Goal: Task Accomplishment & Management: Manage account settings

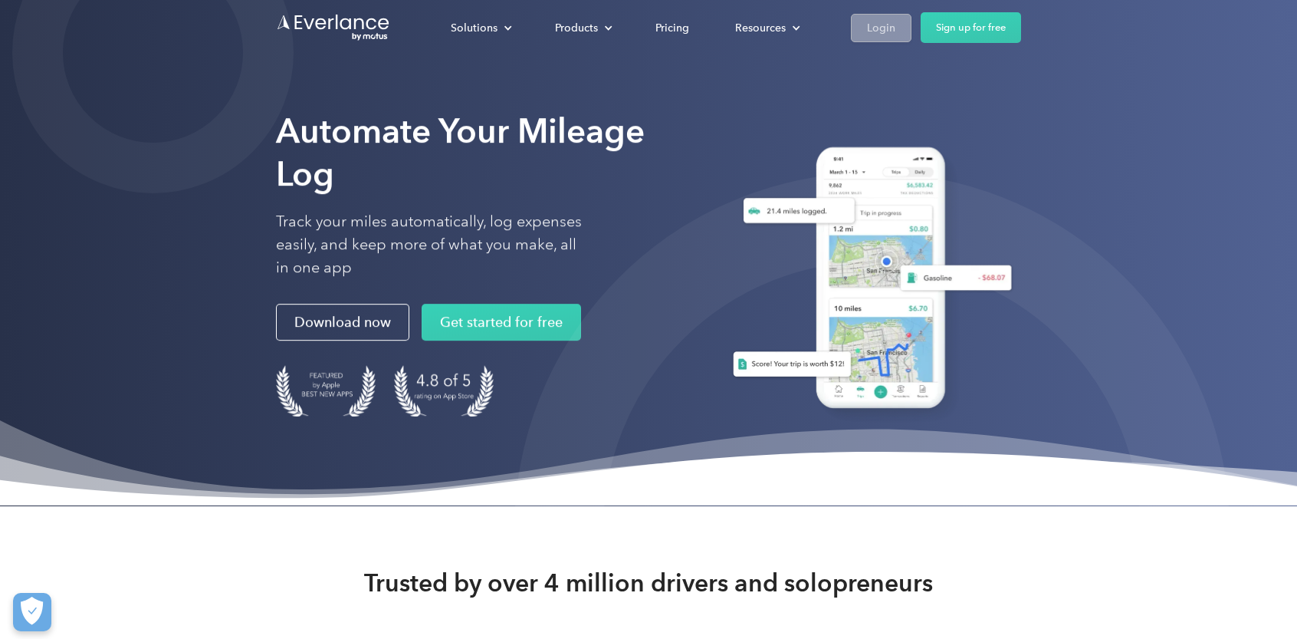
click at [894, 16] on link "Login" at bounding box center [881, 28] width 61 height 28
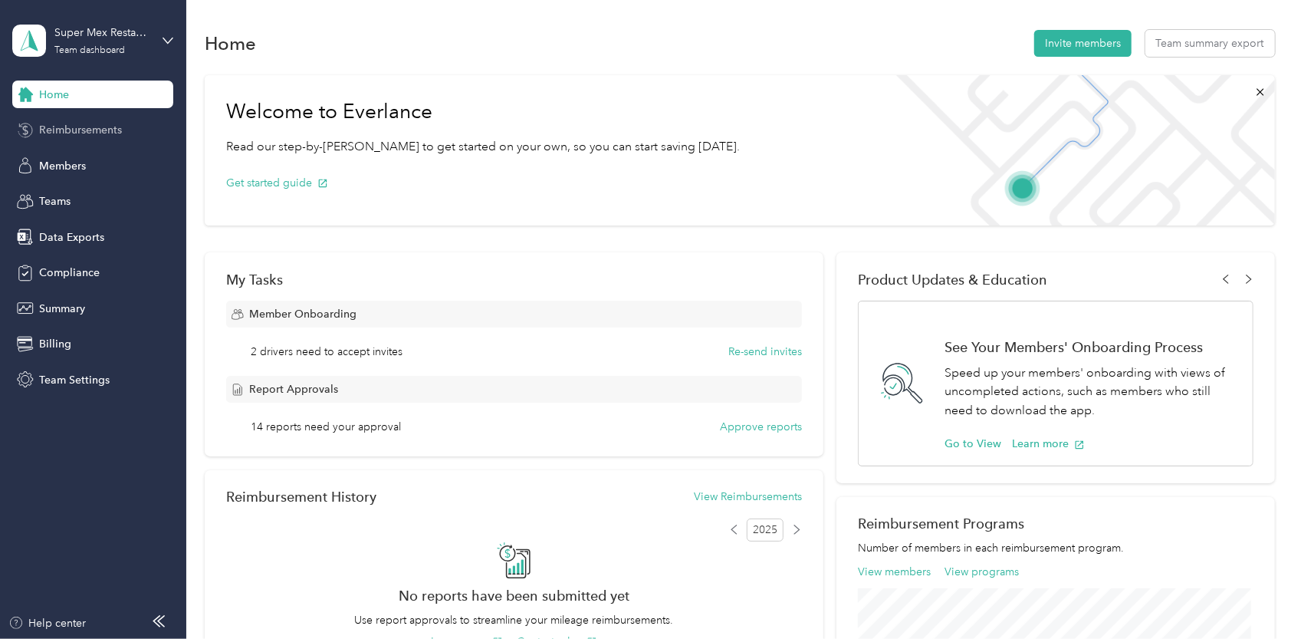
click at [121, 131] on span "Reimbursements" at bounding box center [80, 130] width 83 height 16
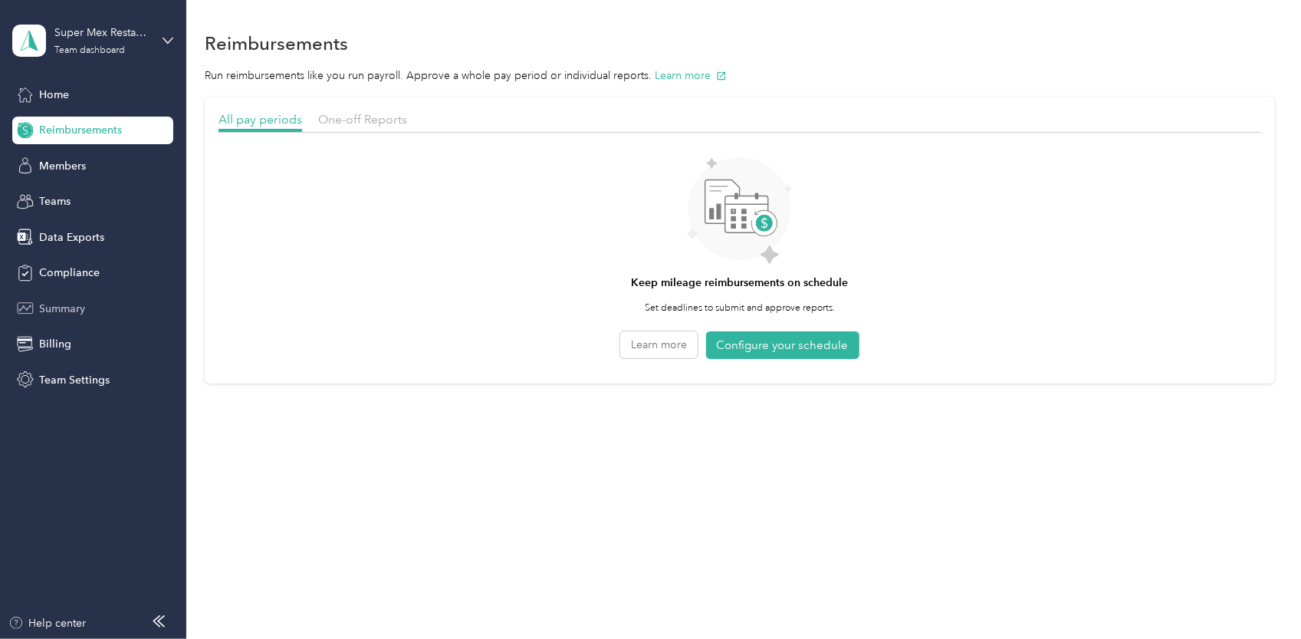
click at [43, 303] on span "Summary" at bounding box center [62, 308] width 46 height 16
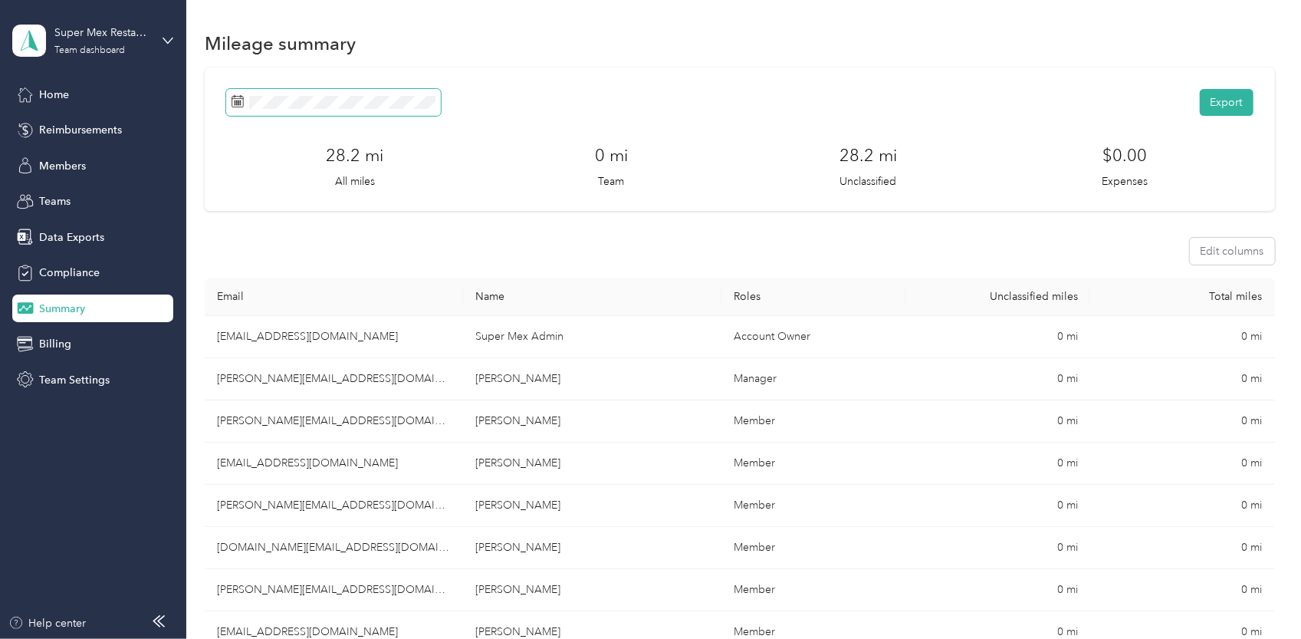
click at [305, 93] on span at bounding box center [333, 102] width 215 height 27
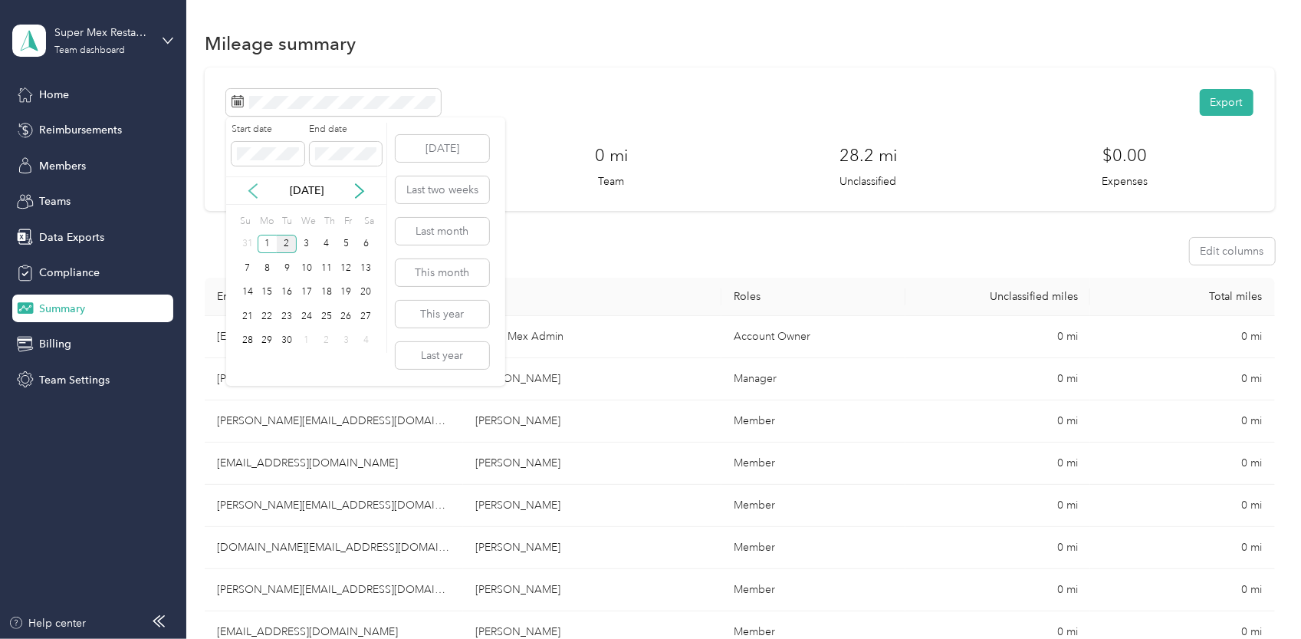
click at [257, 196] on icon at bounding box center [253, 191] width 8 height 14
drag, startPoint x: 268, startPoint y: 313, endPoint x: 258, endPoint y: 346, distance: 34.7
click at [268, 314] on div "18" at bounding box center [268, 316] width 20 height 19
click at [248, 356] on div "31" at bounding box center [248, 364] width 20 height 19
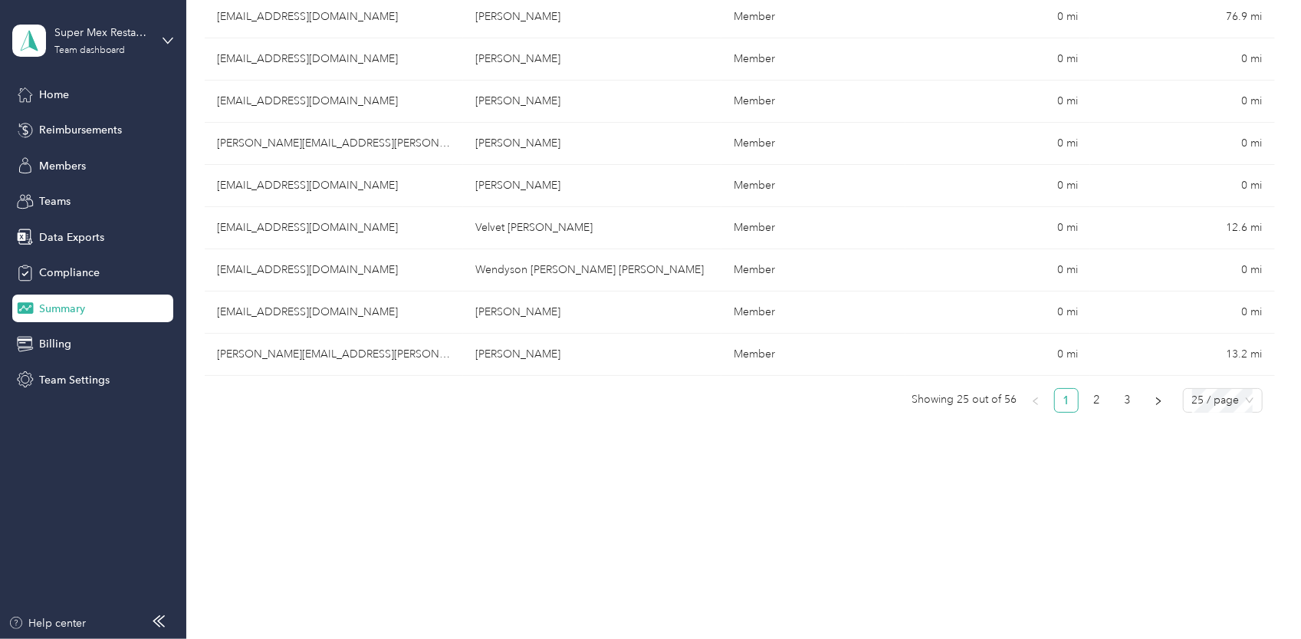
scroll to position [996, 0]
drag, startPoint x: 1196, startPoint y: 371, endPoint x: 1205, endPoint y: 389, distance: 19.9
click at [1203, 389] on span "25 / page" at bounding box center [1222, 397] width 61 height 23
click at [1197, 469] on div "100 / page" at bounding box center [1222, 477] width 54 height 17
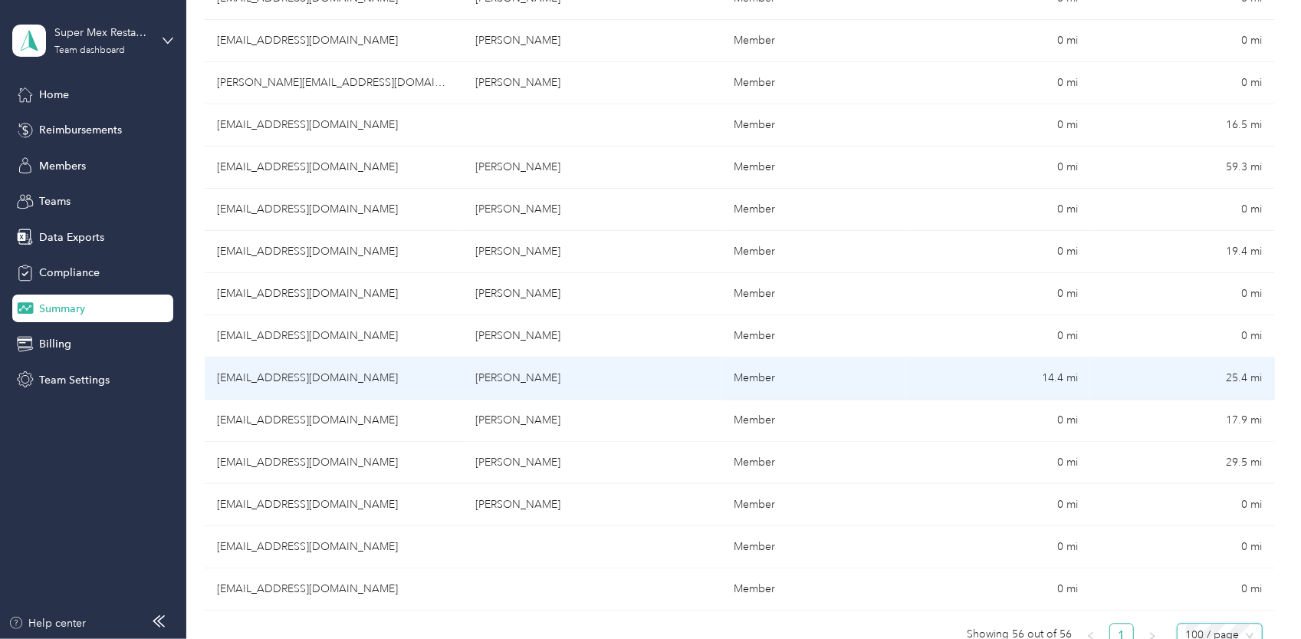
scroll to position [2065, 0]
